Goal: Task Accomplishment & Management: Manage account settings

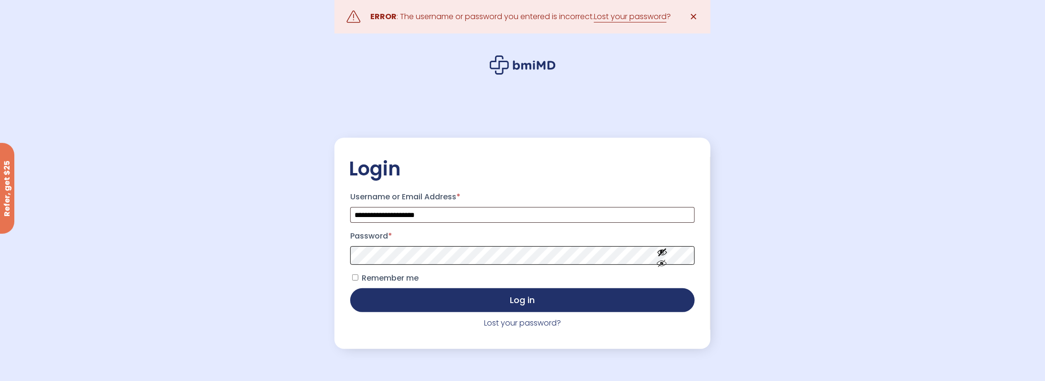
click at [350, 288] on button "Log in" at bounding box center [522, 300] width 344 height 24
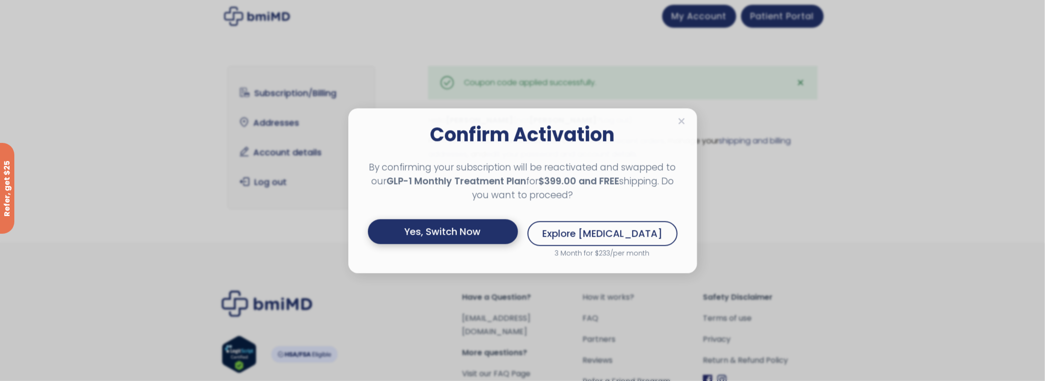
click at [495, 235] on div "Yes, Switch Now" at bounding box center [443, 231] width 150 height 25
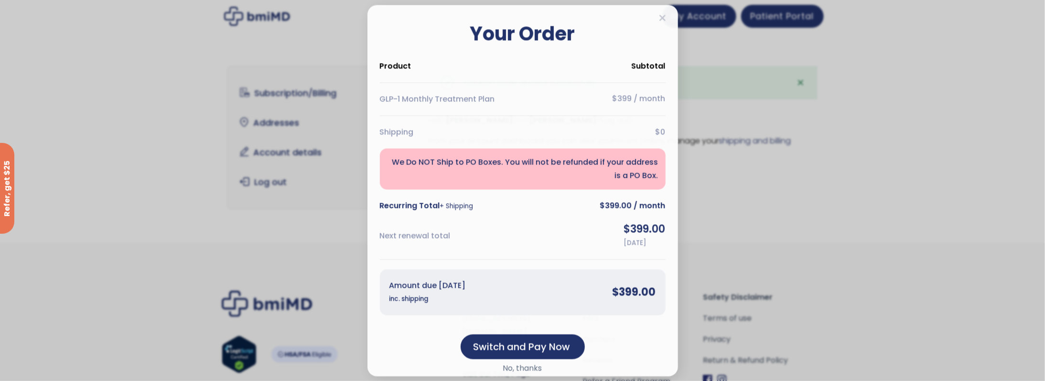
click at [665, 22] on h2 "Your Order" at bounding box center [523, 33] width 286 height 23
click at [668, 19] on div "Confirm Activation By confirming your subscription will be reactivated and swap…" at bounding box center [522, 190] width 311 height 371
click at [664, 17] on icon at bounding box center [662, 18] width 7 height 10
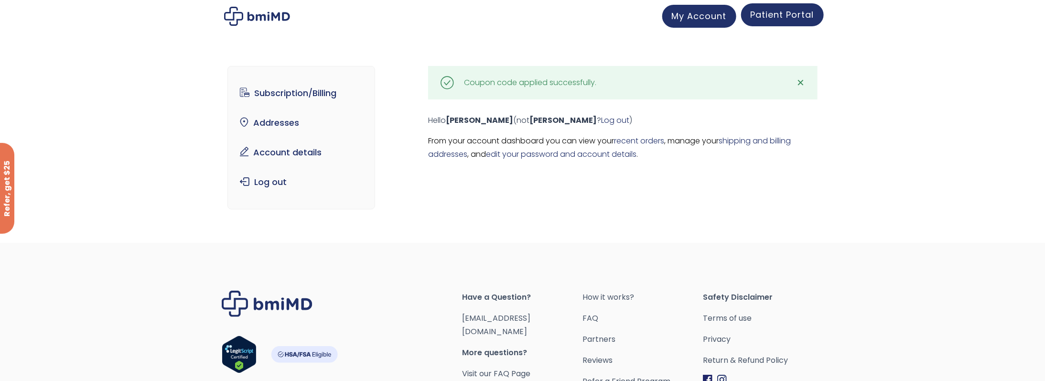
click at [772, 11] on span "Patient Portal" at bounding box center [783, 15] width 64 height 12
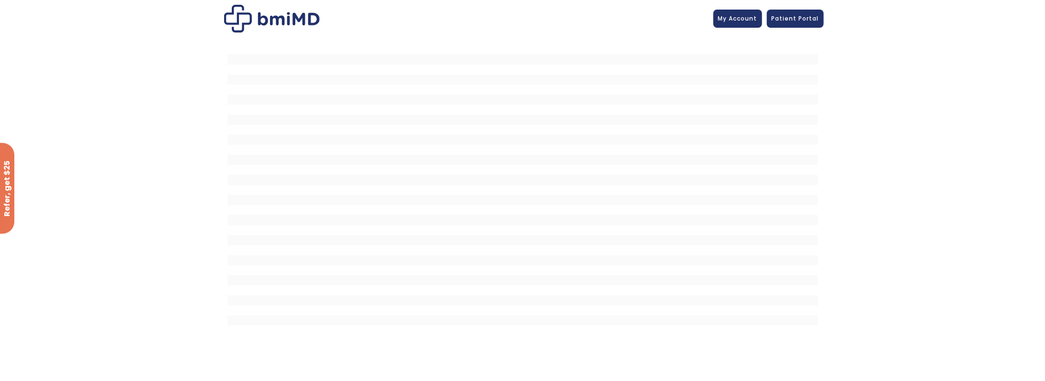
click at [252, 19] on img at bounding box center [272, 19] width 96 height 28
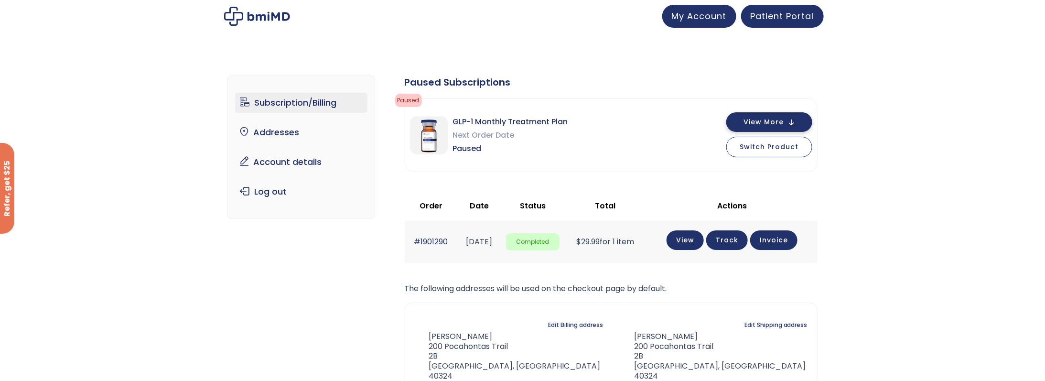
click at [758, 122] on span "View More" at bounding box center [763, 122] width 40 height 6
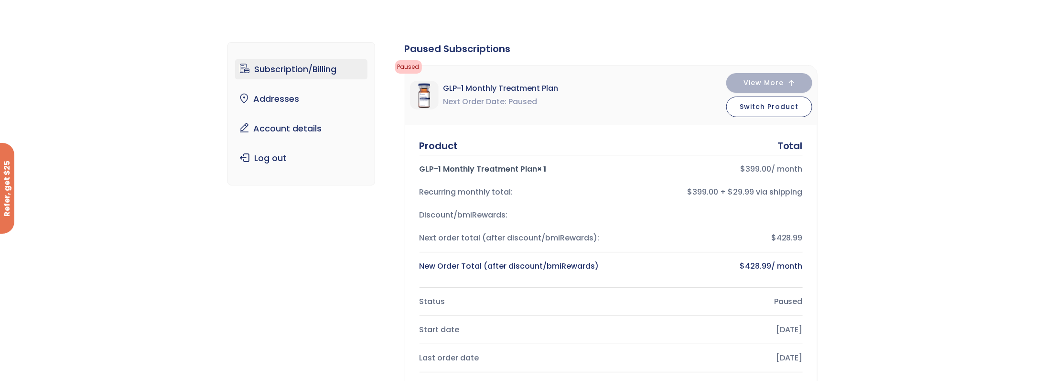
scroll to position [223, 0]
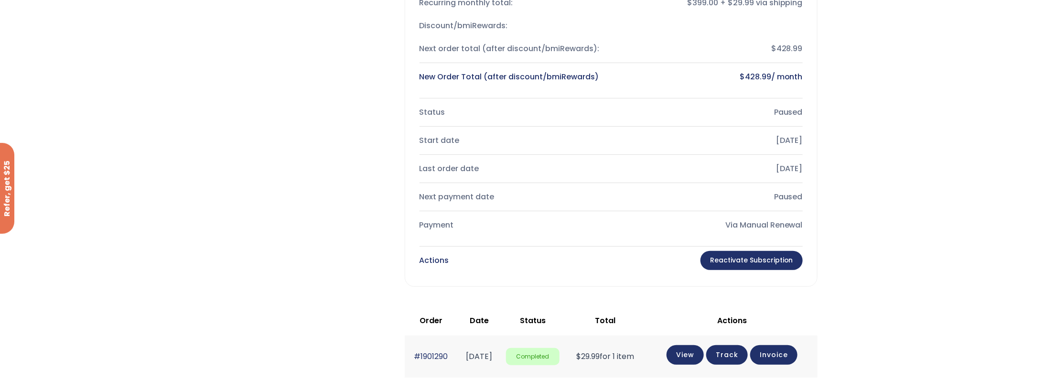
click at [785, 255] on link "Reactivate Subscription" at bounding box center [751, 260] width 102 height 19
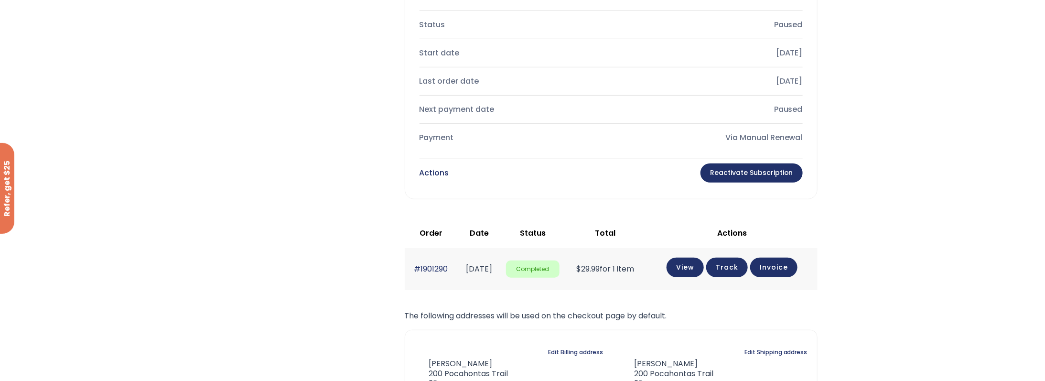
scroll to position [318, 0]
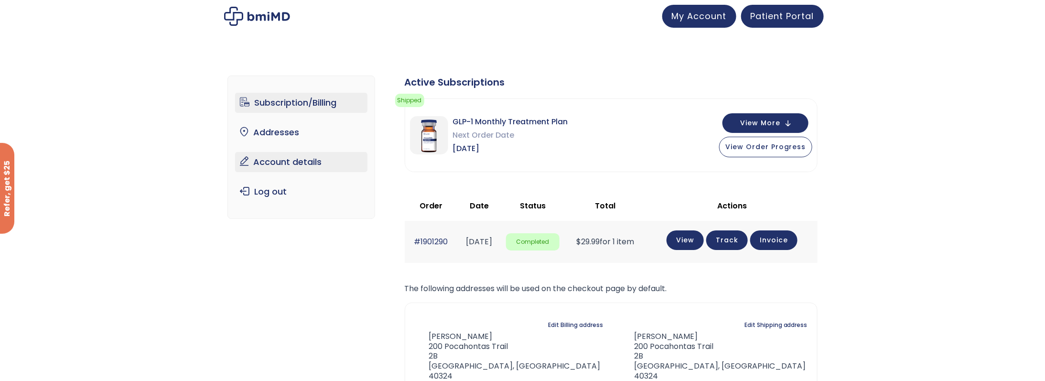
click at [291, 153] on link "Account details" at bounding box center [301, 162] width 132 height 20
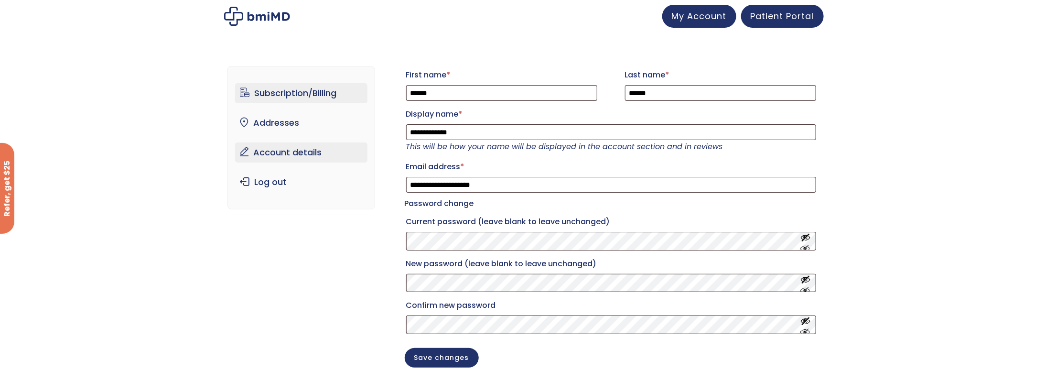
click at [300, 83] on link "Subscription/Billing" at bounding box center [301, 93] width 132 height 20
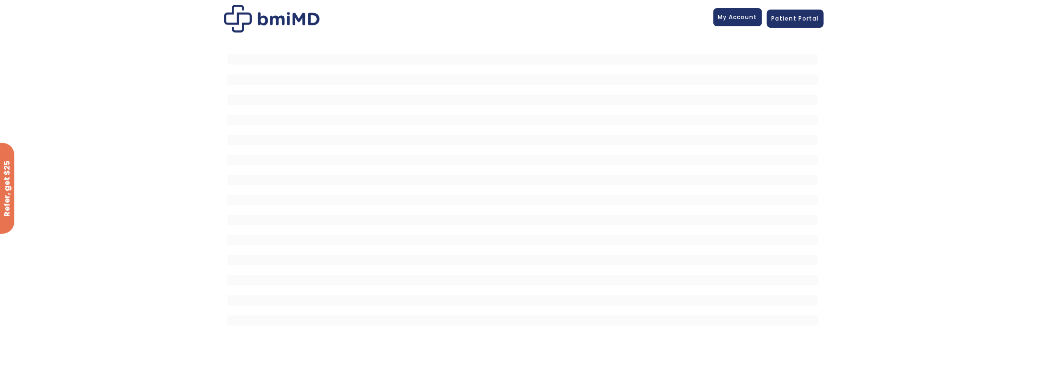
click at [742, 21] on span "My Account" at bounding box center [737, 17] width 39 height 8
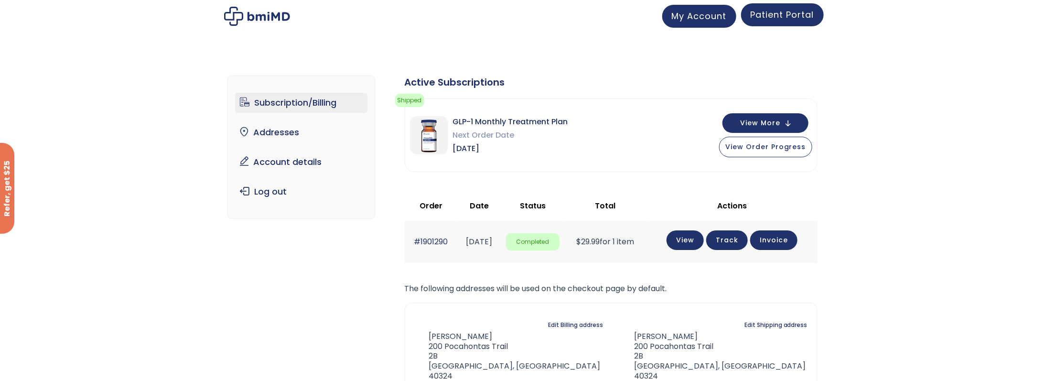
click at [764, 14] on span "Patient Portal" at bounding box center [783, 15] width 64 height 12
